Goal: Communication & Community: Answer question/provide support

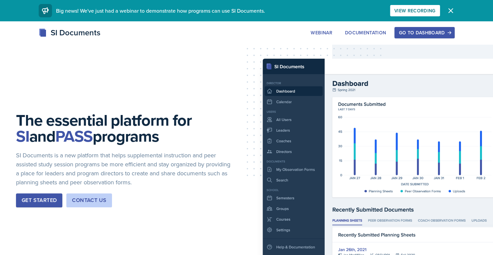
click at [419, 33] on div "Go to Dashboard" at bounding box center [423, 32] width 51 height 5
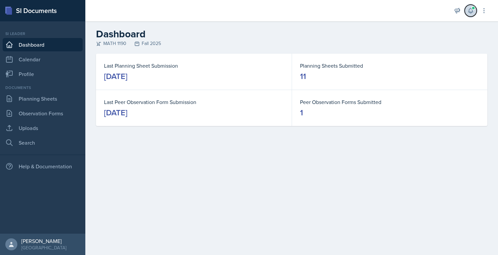
click at [472, 7] on span at bounding box center [473, 8] width 4 height 4
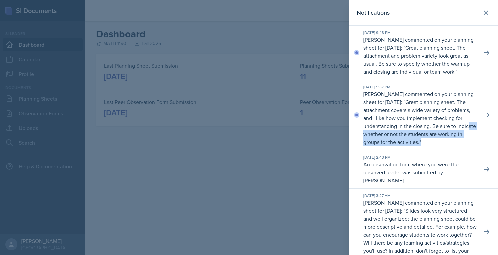
drag, startPoint x: 422, startPoint y: 160, endPoint x: 418, endPoint y: 144, distance: 16.2
click at [418, 144] on p "[PERSON_NAME] commented on your planning sheet for [DATE]: " Great planning she…" at bounding box center [419, 118] width 113 height 56
click at [418, 144] on p "Great planning sheet. The attachment covers a wide variety of problems, and I l…" at bounding box center [419, 121] width 113 height 47
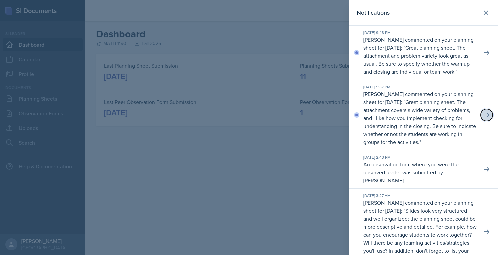
click at [484, 117] on icon at bounding box center [486, 115] width 5 height 5
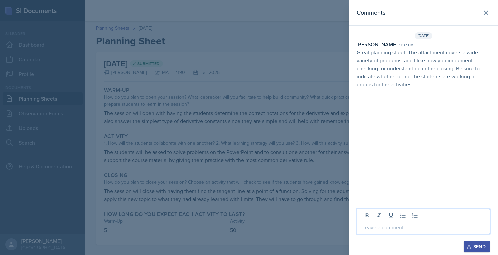
click at [400, 225] on p at bounding box center [423, 227] width 122 height 8
click at [367, 229] on p "�👍" at bounding box center [423, 227] width 122 height 8
drag, startPoint x: 410, startPoint y: 228, endPoint x: 330, endPoint y: 231, distance: 80.0
click at [330, 231] on div "Comments [DATE] [PERSON_NAME] 9:37 pm Great planning sheet. The attachment cove…" at bounding box center [249, 127] width 498 height 255
copy p "👍"
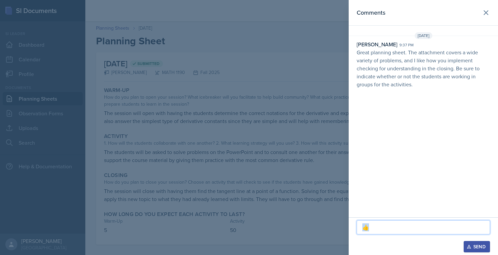
click at [478, 243] on button "Send" at bounding box center [476, 246] width 26 height 11
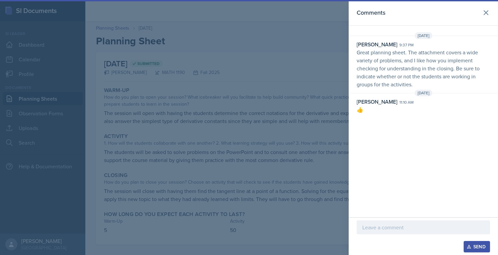
click at [159, 123] on div at bounding box center [249, 127] width 498 height 255
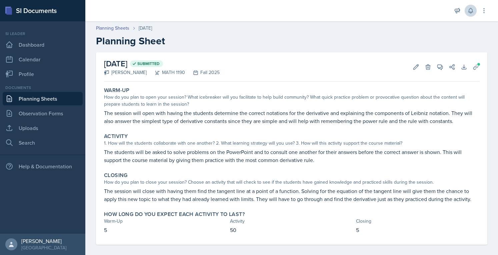
click at [45, 95] on link "Planning Sheets" at bounding box center [43, 98] width 80 height 13
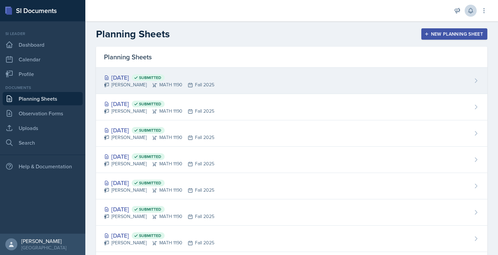
click at [142, 76] on div "[DATE] Submitted" at bounding box center [159, 77] width 110 height 9
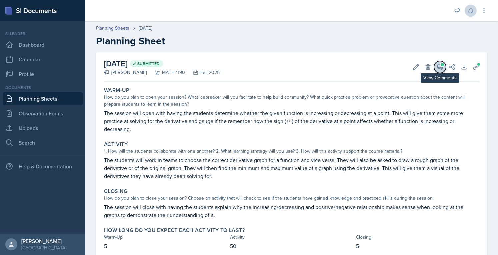
click at [436, 68] on icon at bounding box center [439, 67] width 7 height 7
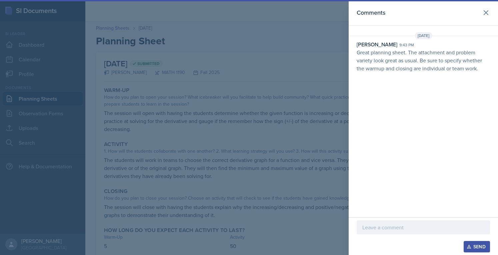
click at [404, 223] on div at bounding box center [422, 227] width 133 height 14
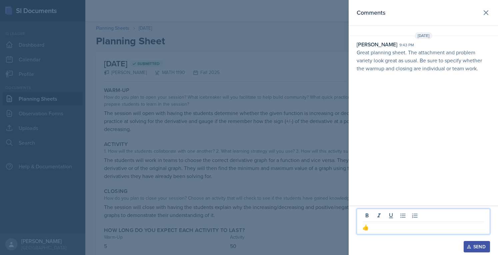
click at [482, 242] on button "Send" at bounding box center [476, 246] width 26 height 11
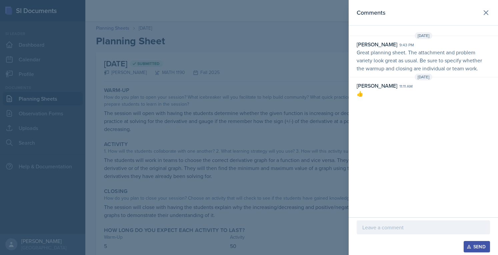
click at [237, 140] on div at bounding box center [249, 127] width 498 height 255
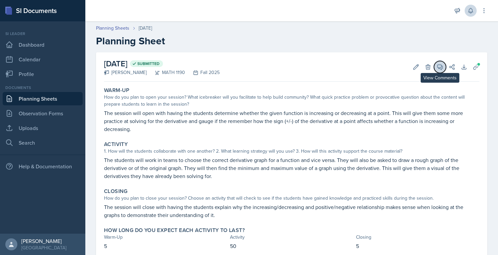
click at [440, 64] on span at bounding box center [441, 64] width 3 height 3
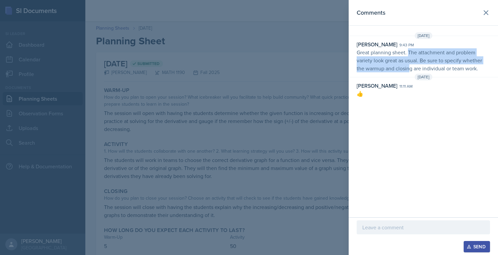
drag, startPoint x: 410, startPoint y: 66, endPoint x: 409, endPoint y: 55, distance: 11.0
click at [409, 55] on p "Great planning sheet. The attachment and problem variety look great as usual. B…" at bounding box center [422, 60] width 133 height 24
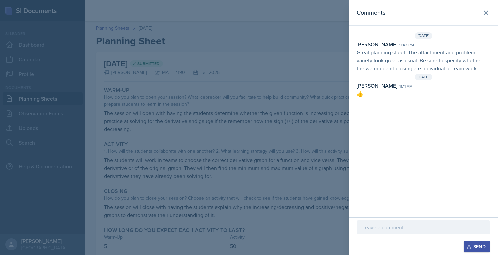
click at [296, 111] on div at bounding box center [249, 127] width 498 height 255
